Goal: Task Accomplishment & Management: Manage account settings

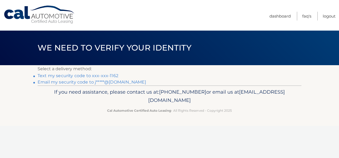
click at [45, 75] on link "Text my security code to xxx-xxx-1162" at bounding box center [78, 75] width 81 height 5
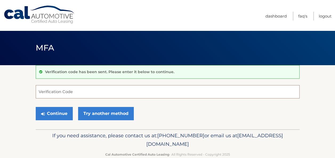
click at [85, 90] on input "Verification Code" at bounding box center [168, 91] width 264 height 13
click at [77, 93] on input "Verification Code" at bounding box center [168, 91] width 264 height 13
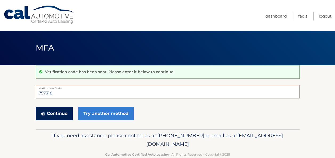
type input "757318"
click at [58, 110] on button "Continue" at bounding box center [54, 113] width 37 height 13
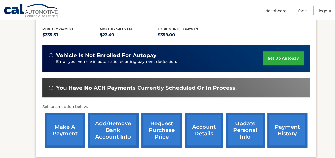
scroll to position [133, 0]
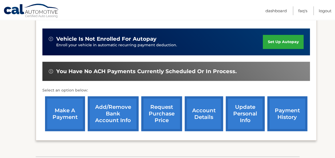
click at [66, 105] on link "make a payment" at bounding box center [65, 113] width 40 height 35
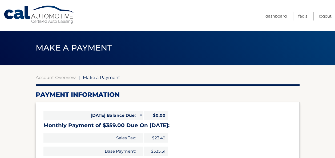
select select "NmViOTQxZDYtN2I0My00OTdlLWE0ZjEtNmJjZjRkNWM2ZWE0"
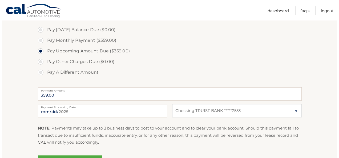
scroll to position [187, 0]
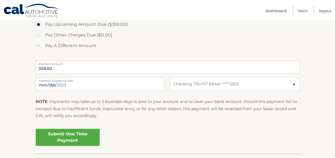
click at [70, 138] on link "Submit One Time Payment" at bounding box center [68, 137] width 64 height 17
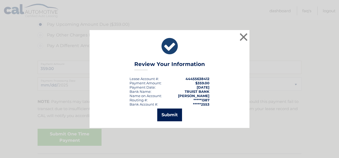
click at [169, 114] on button "Submit" at bounding box center [169, 115] width 25 height 13
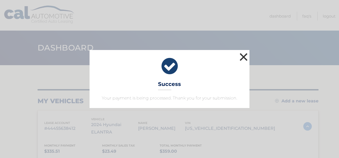
click at [242, 56] on button "×" at bounding box center [243, 57] width 11 height 11
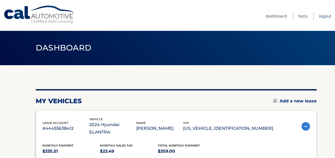
click at [322, 15] on link "Logout" at bounding box center [325, 16] width 13 height 9
